Goal: Find specific page/section

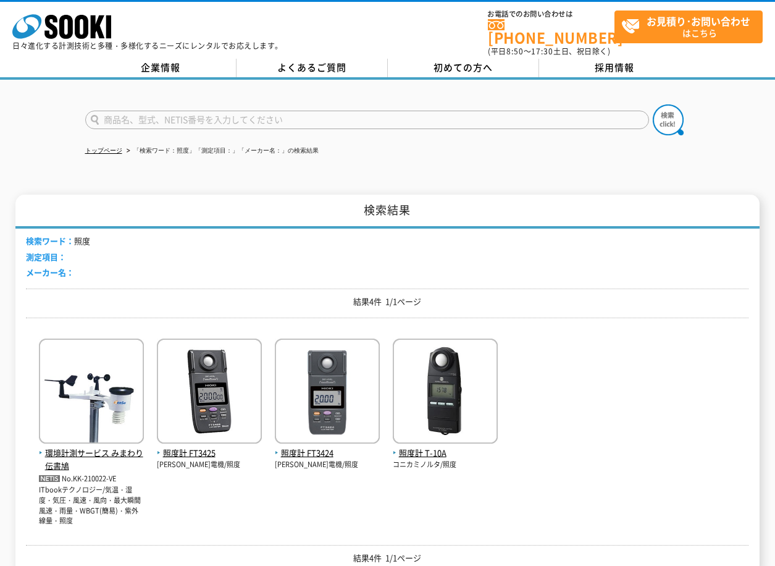
click at [123, 111] on input "text" at bounding box center [367, 120] width 564 height 19
type input "商品名、型式、NETIS番号を入力してください"
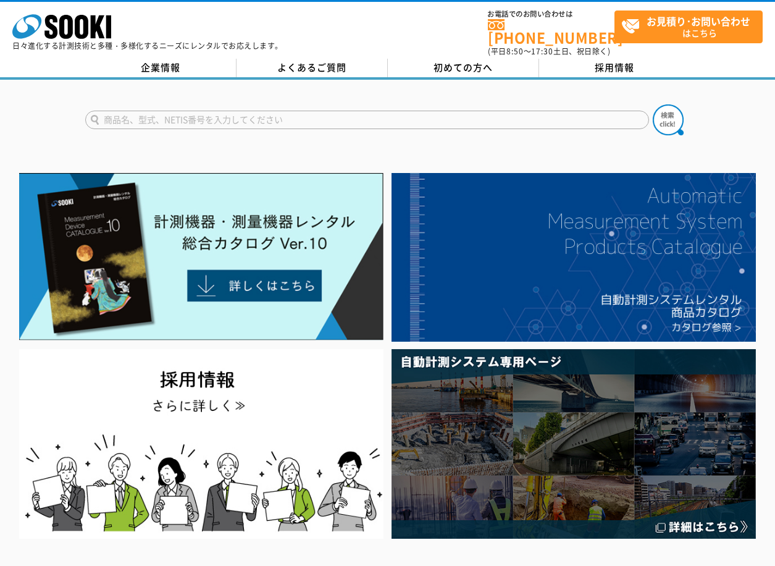
click at [146, 113] on input "text" at bounding box center [367, 120] width 564 height 19
type input "plt300"
click at [653, 104] on button at bounding box center [668, 119] width 31 height 31
